Goal: Find specific page/section: Find specific page/section

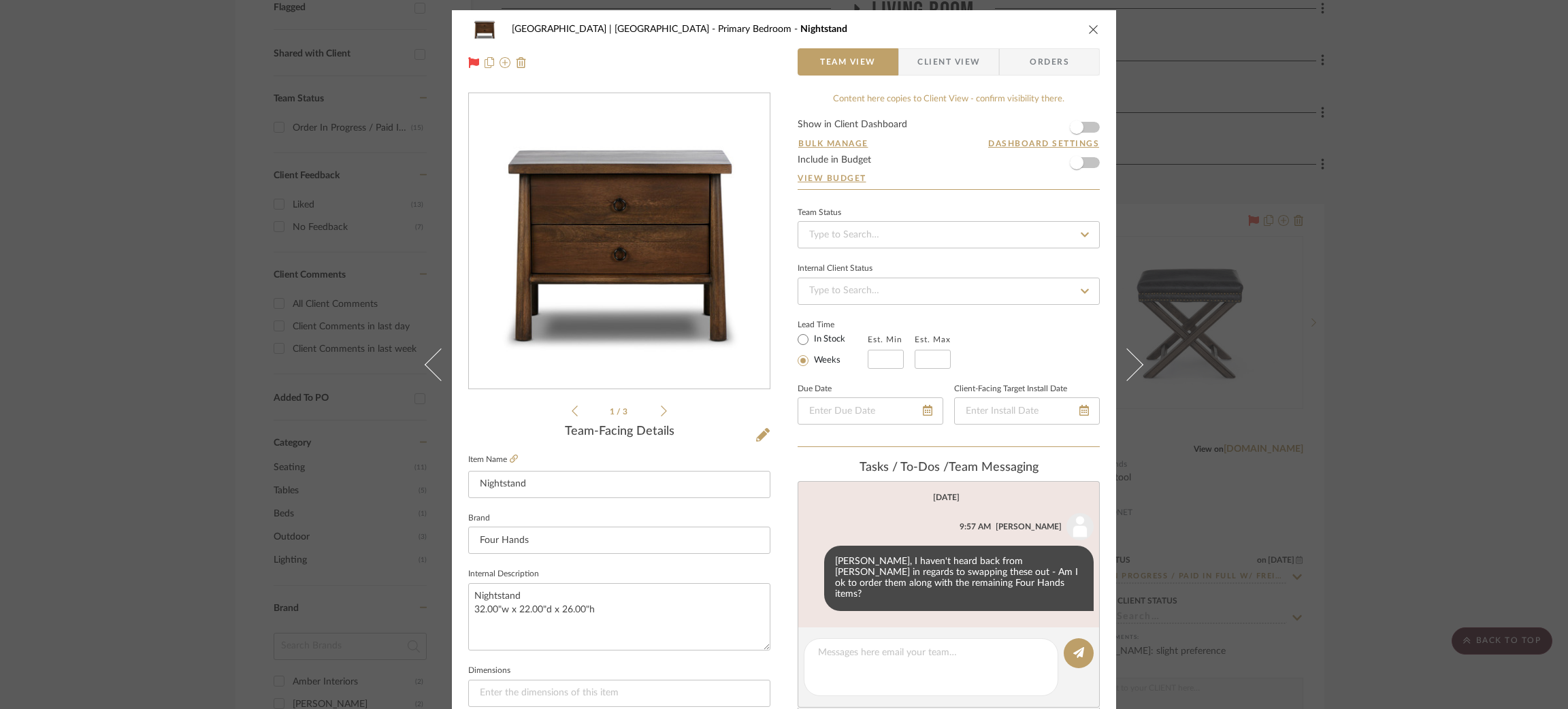
click at [232, 190] on div "[GEOGRAPHIC_DATA] | [GEOGRAPHIC_DATA] Bedroom Nightstand Team View Client View …" at bounding box center [784, 354] width 1568 height 709
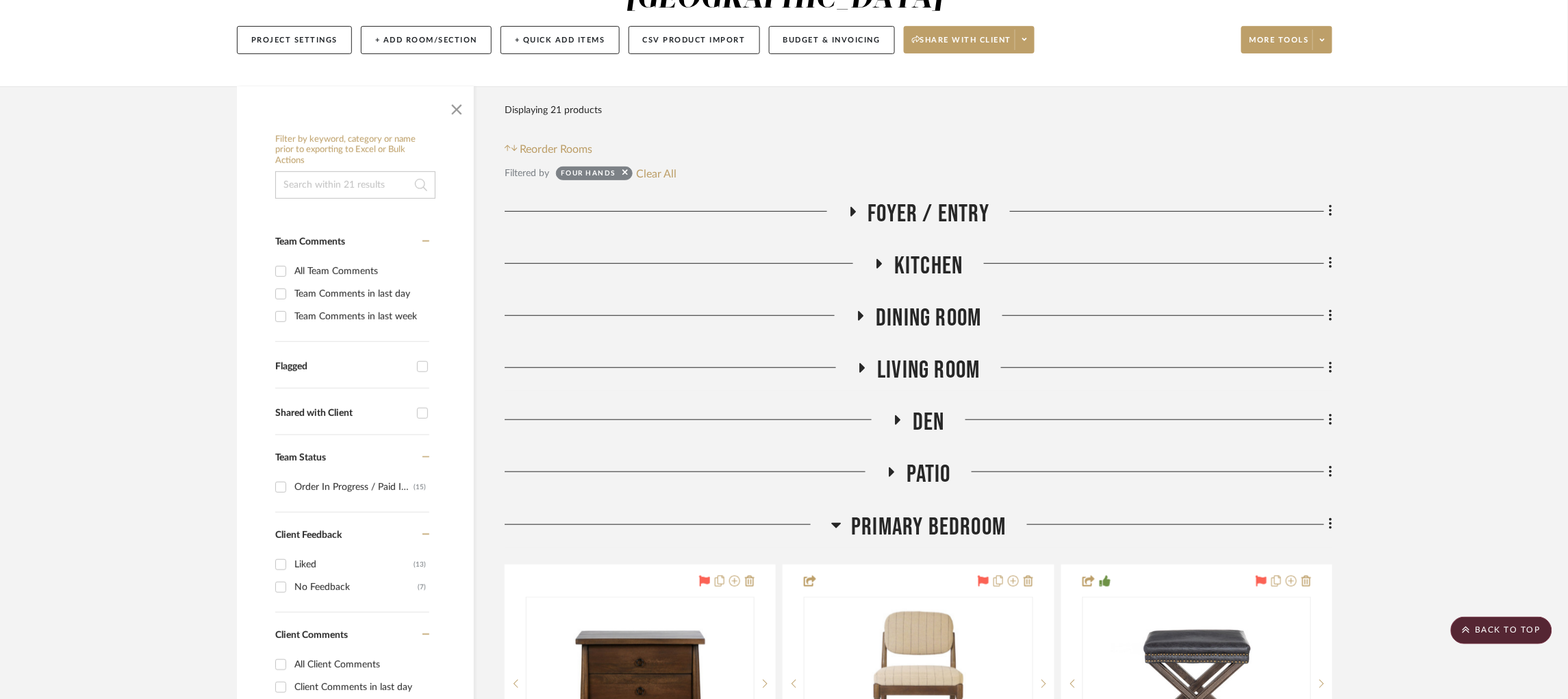
scroll to position [181, 0]
click at [893, 416] on icon at bounding box center [898, 421] width 16 height 10
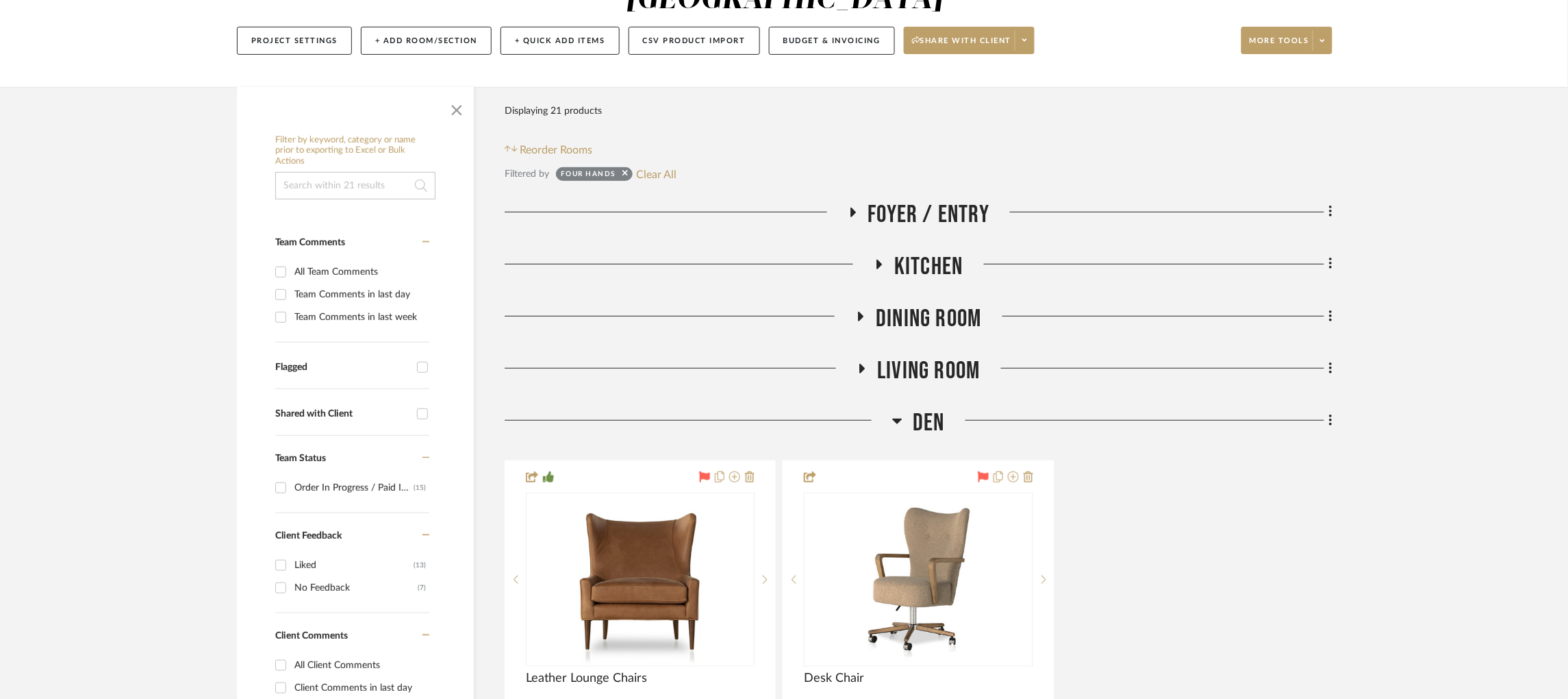
click at [893, 412] on icon at bounding box center [898, 420] width 10 height 16
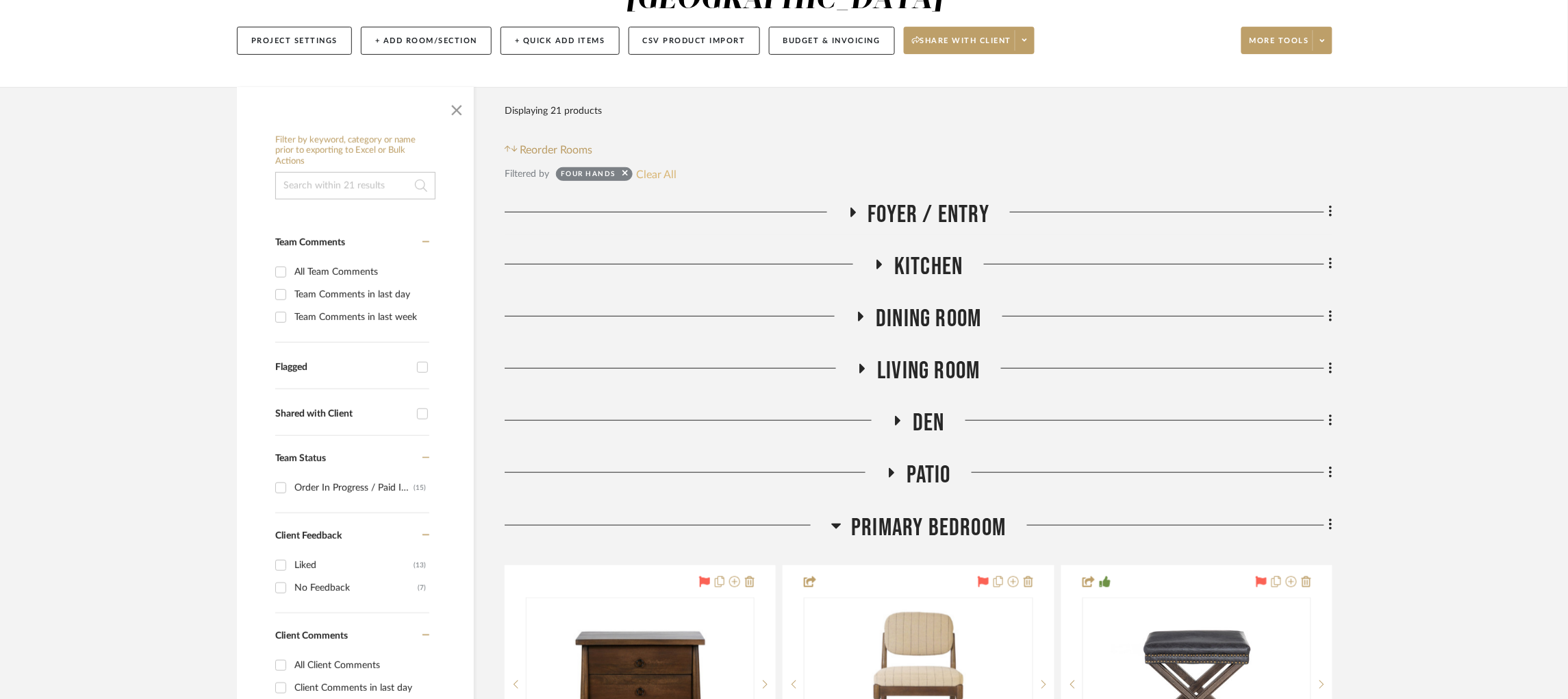
click at [664, 165] on button "Clear All" at bounding box center [656, 174] width 40 height 18
checkbox input "false"
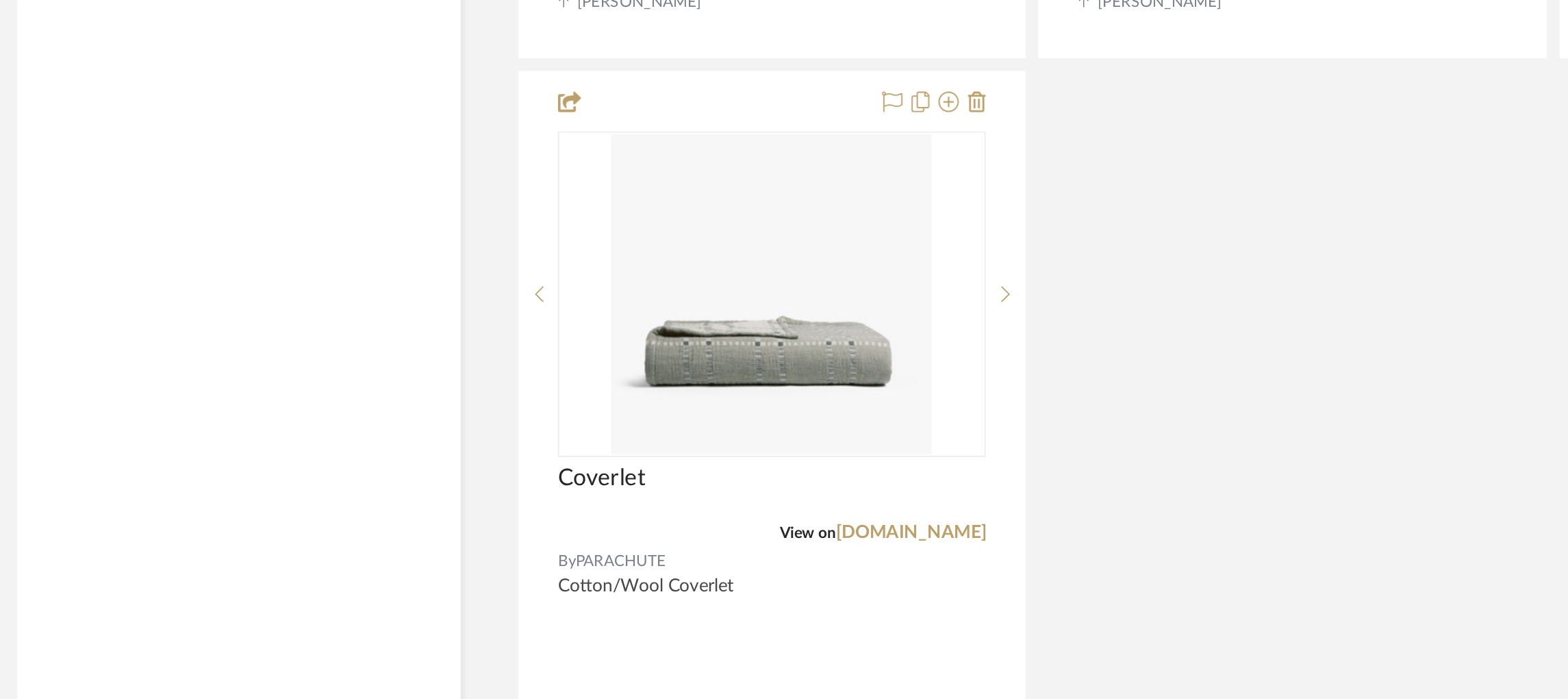
scroll to position [11557, 0]
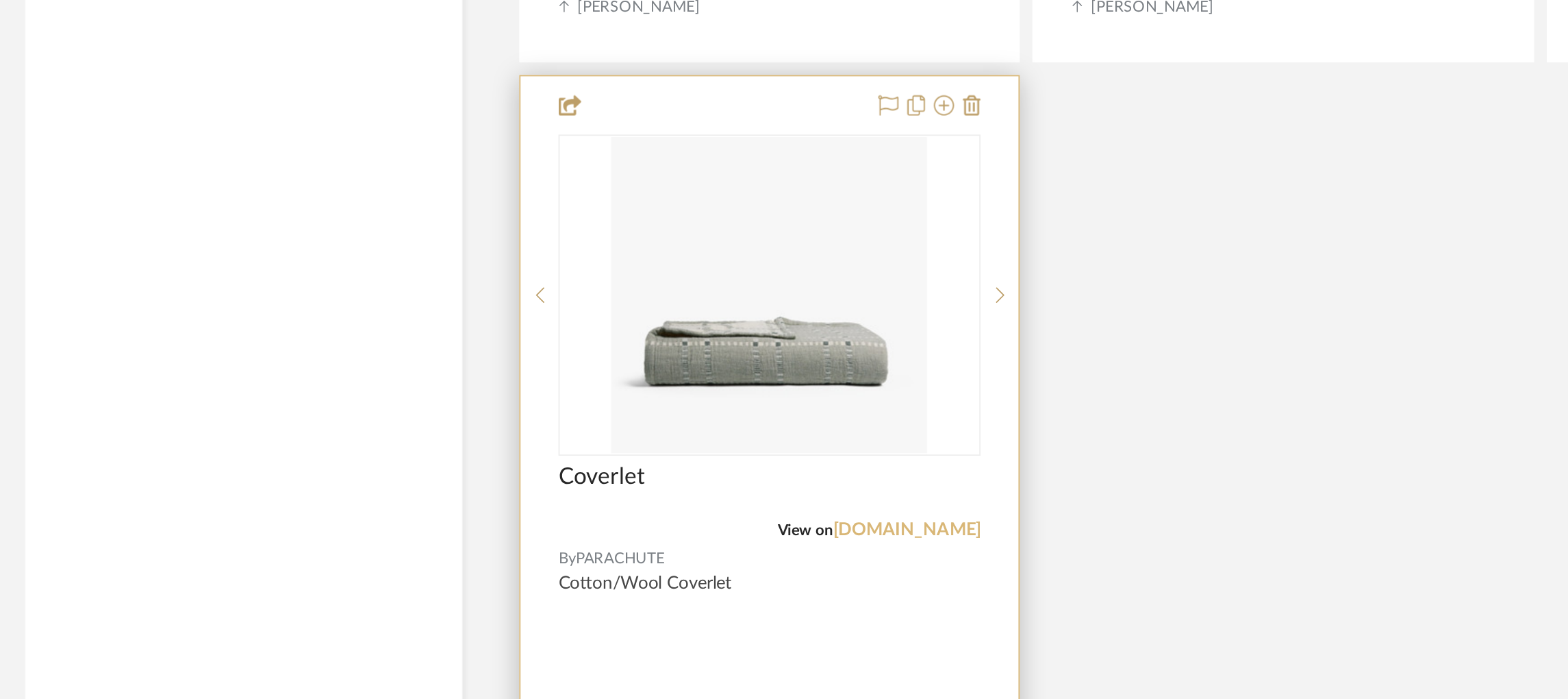
click at [736, 487] on link "[DOMAIN_NAME]" at bounding box center [714, 491] width 80 height 10
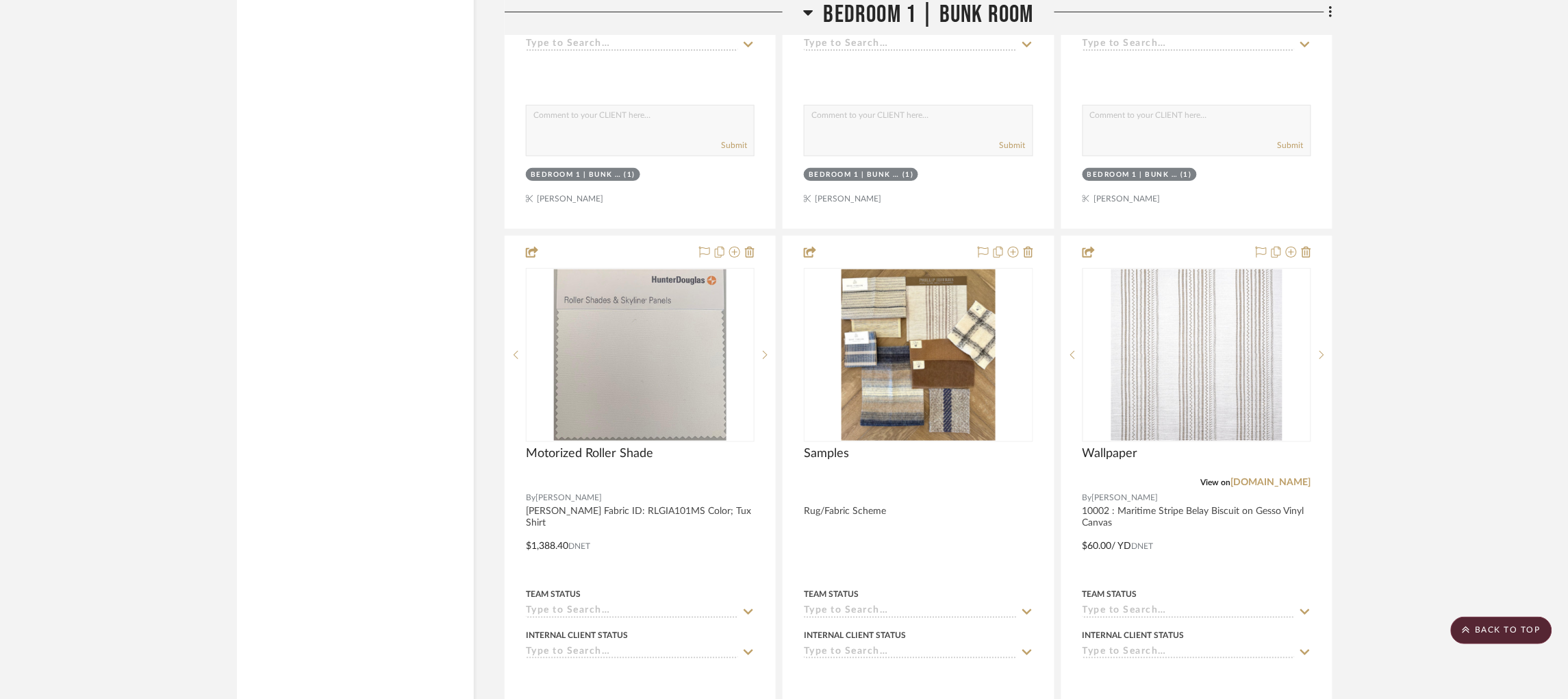
scroll to position [4088, 4]
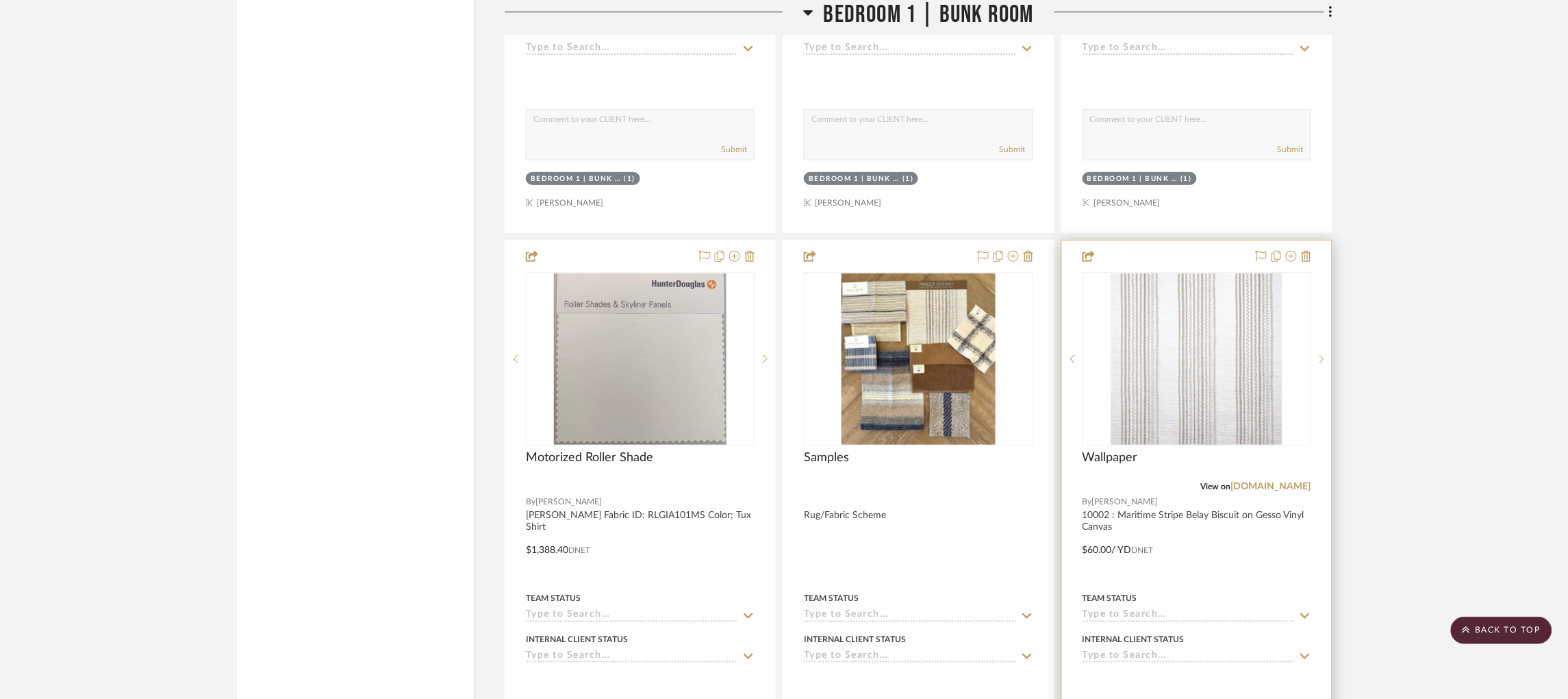
click at [1270, 480] on div "View on [DOMAIN_NAME]" at bounding box center [1197, 486] width 229 height 13
click at [1256, 481] on link "[DOMAIN_NAME]" at bounding box center [1271, 486] width 80 height 10
